Goal: Task Accomplishment & Management: Manage account settings

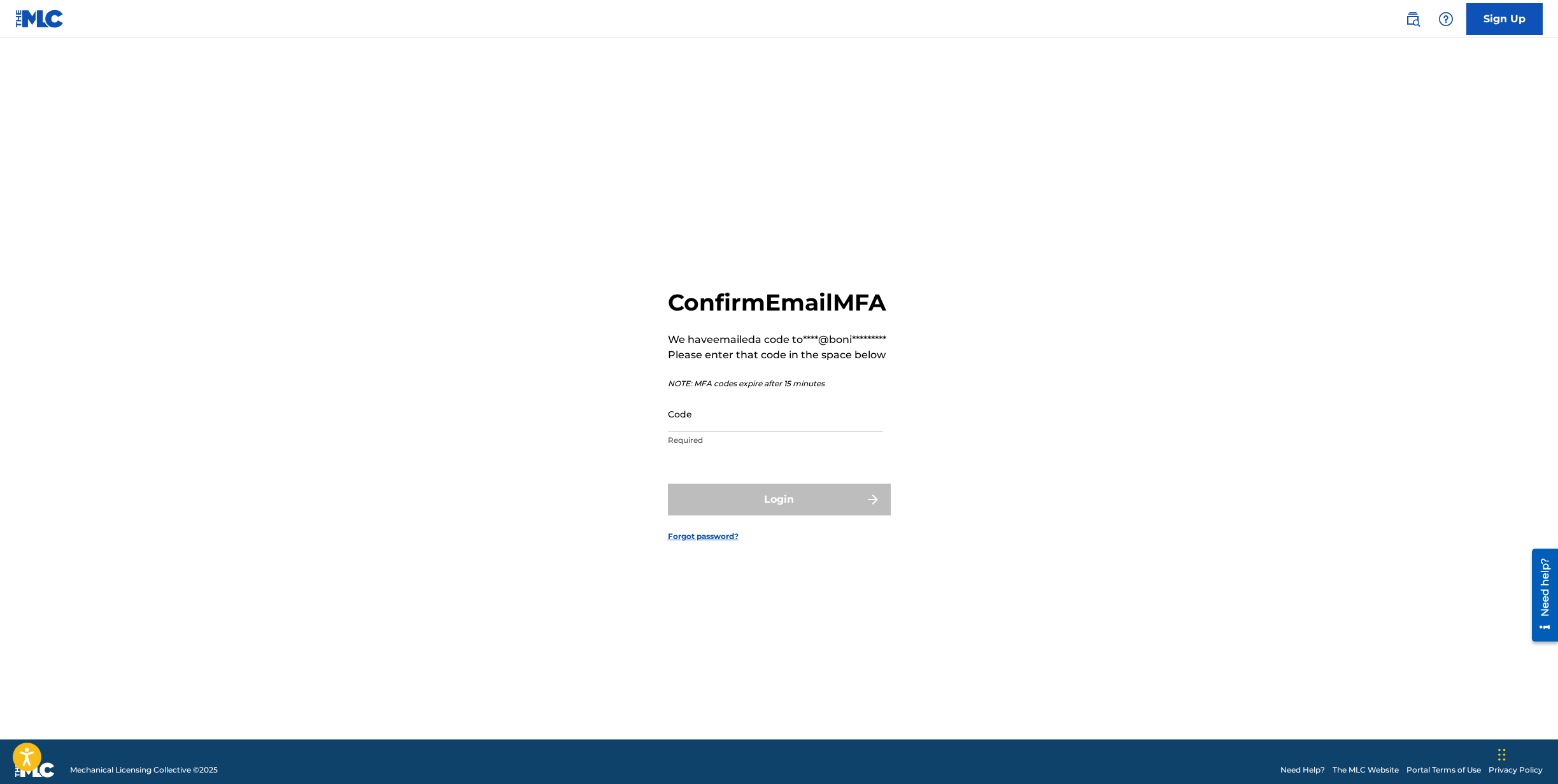
click at [710, 432] on input "Code" at bounding box center [776, 414] width 216 height 37
paste input "212141"
type input "212141"
click at [763, 516] on button "Login" at bounding box center [779, 499] width 223 height 32
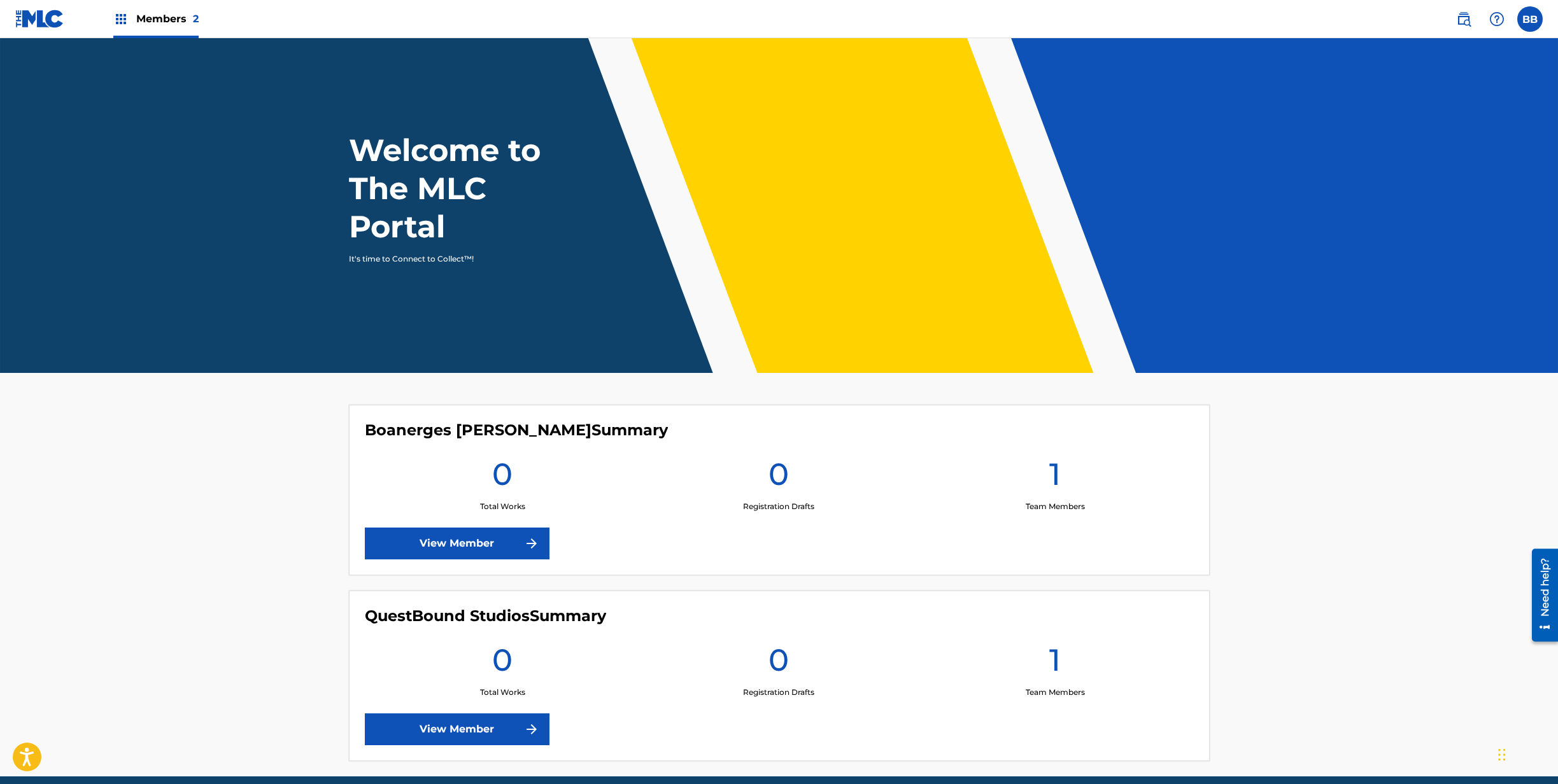
click at [1530, 17] on label at bounding box center [1530, 19] width 26 height 26
click at [1530, 19] on input "BB [PERSON_NAME] [PERSON_NAME][EMAIL_ADDRESS][DOMAIN_NAME] Notification Prefere…" at bounding box center [1530, 19] width 0 height 0
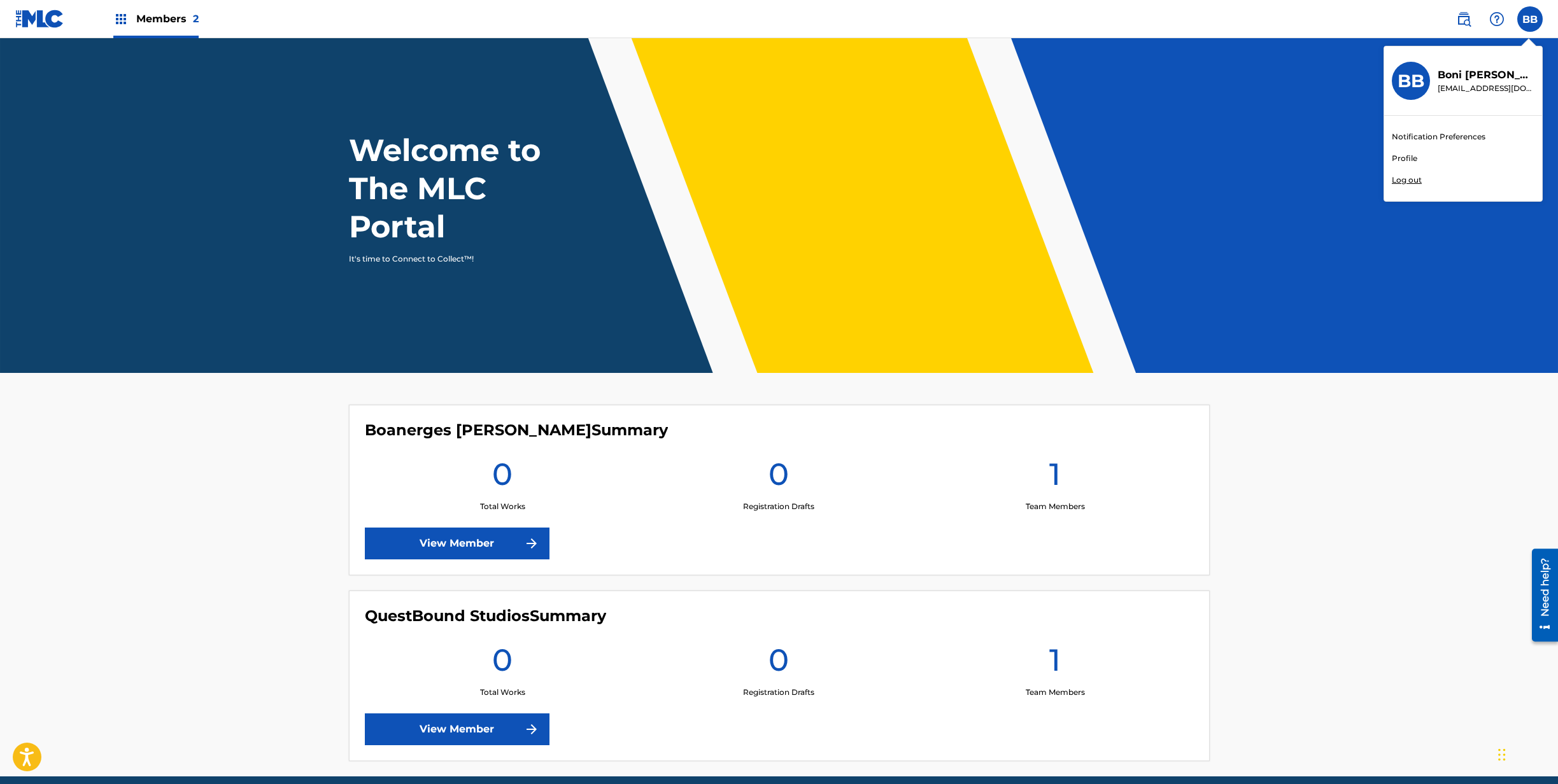
click at [1408, 157] on link "Profile" at bounding box center [1405, 158] width 26 height 12
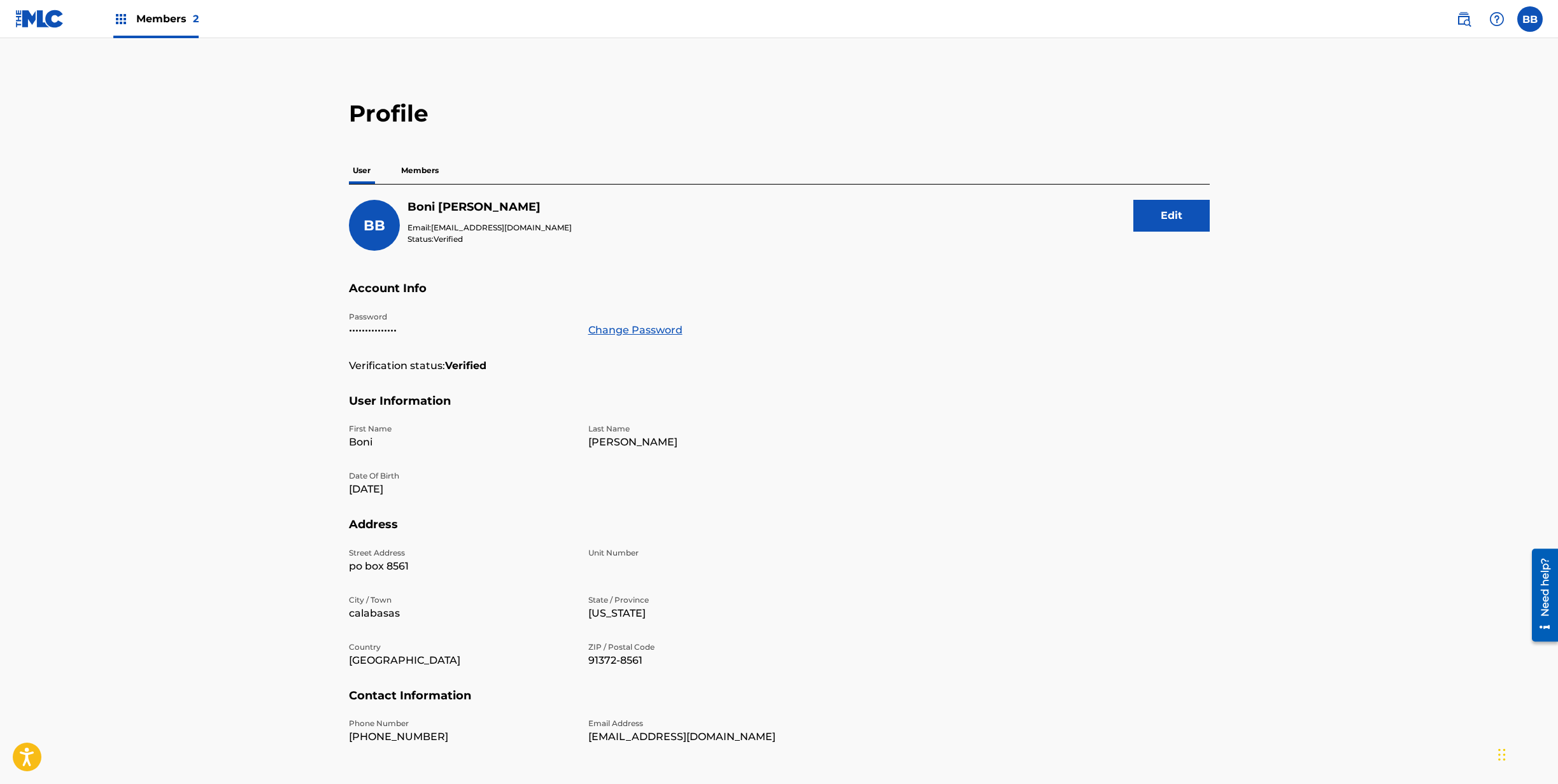
click at [431, 169] on p "Members" at bounding box center [419, 170] width 45 height 26
